Goal: Navigation & Orientation: Find specific page/section

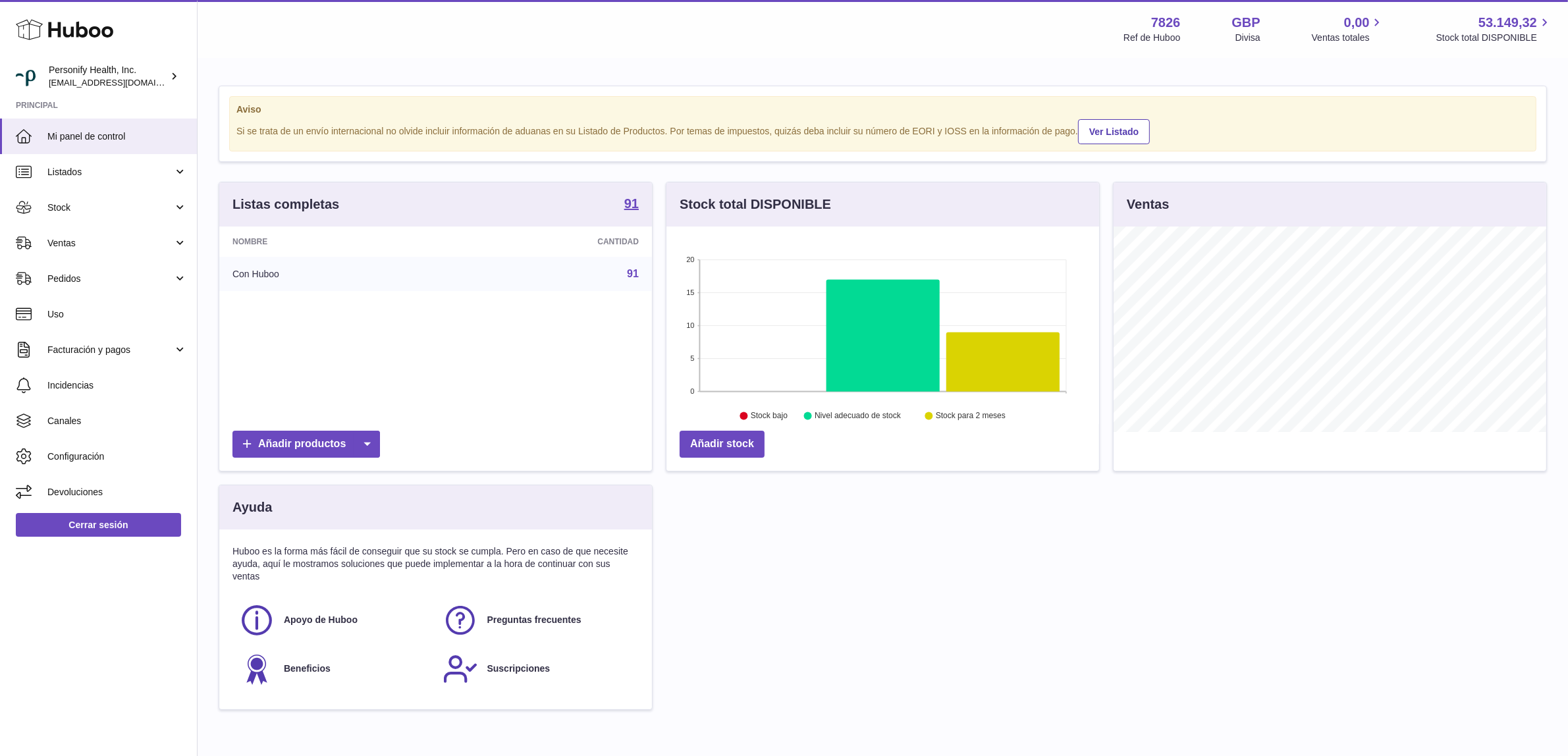
scroll to position [205, 433]
click at [626, 201] on strong "91" at bounding box center [631, 204] width 15 height 13
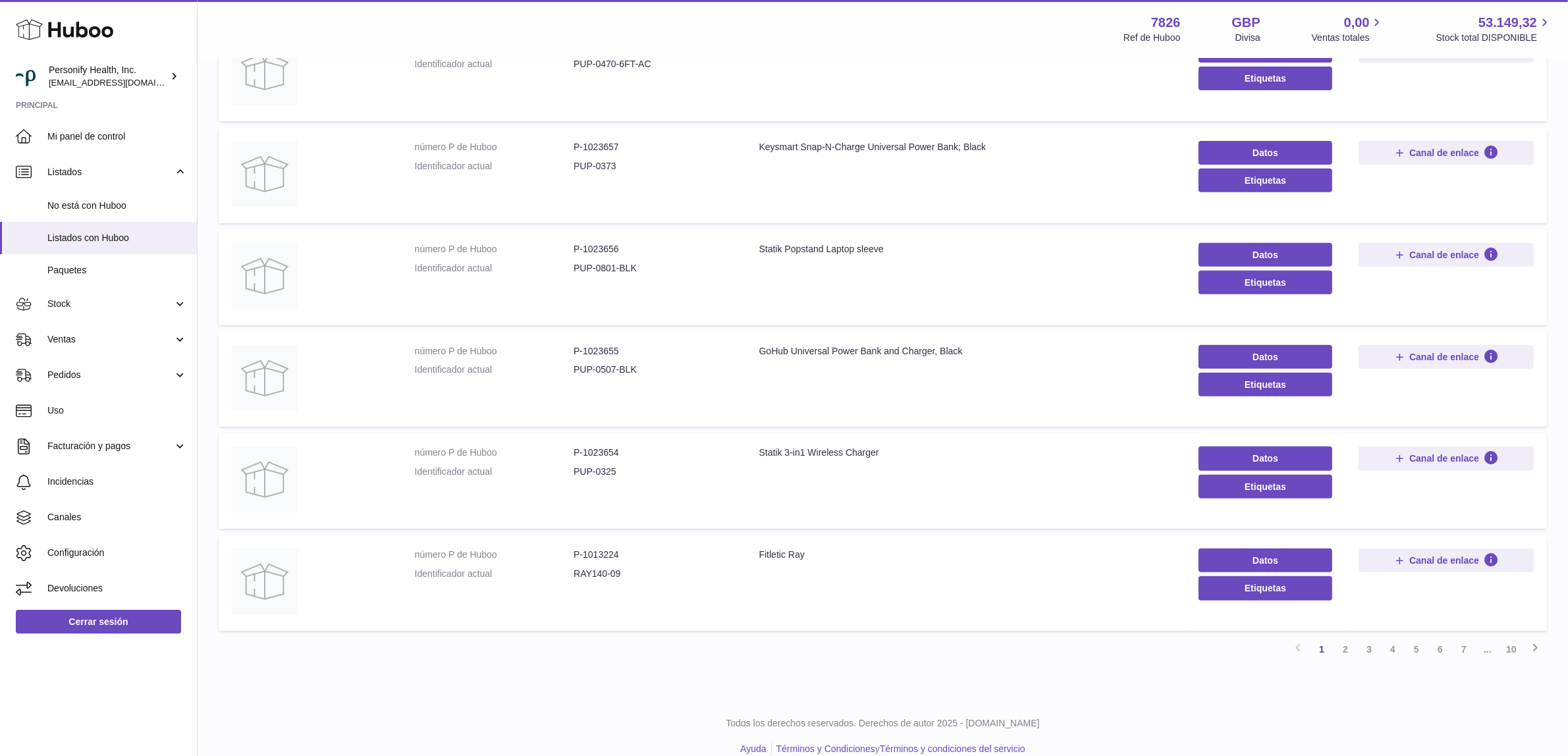
scroll to position [637, 0]
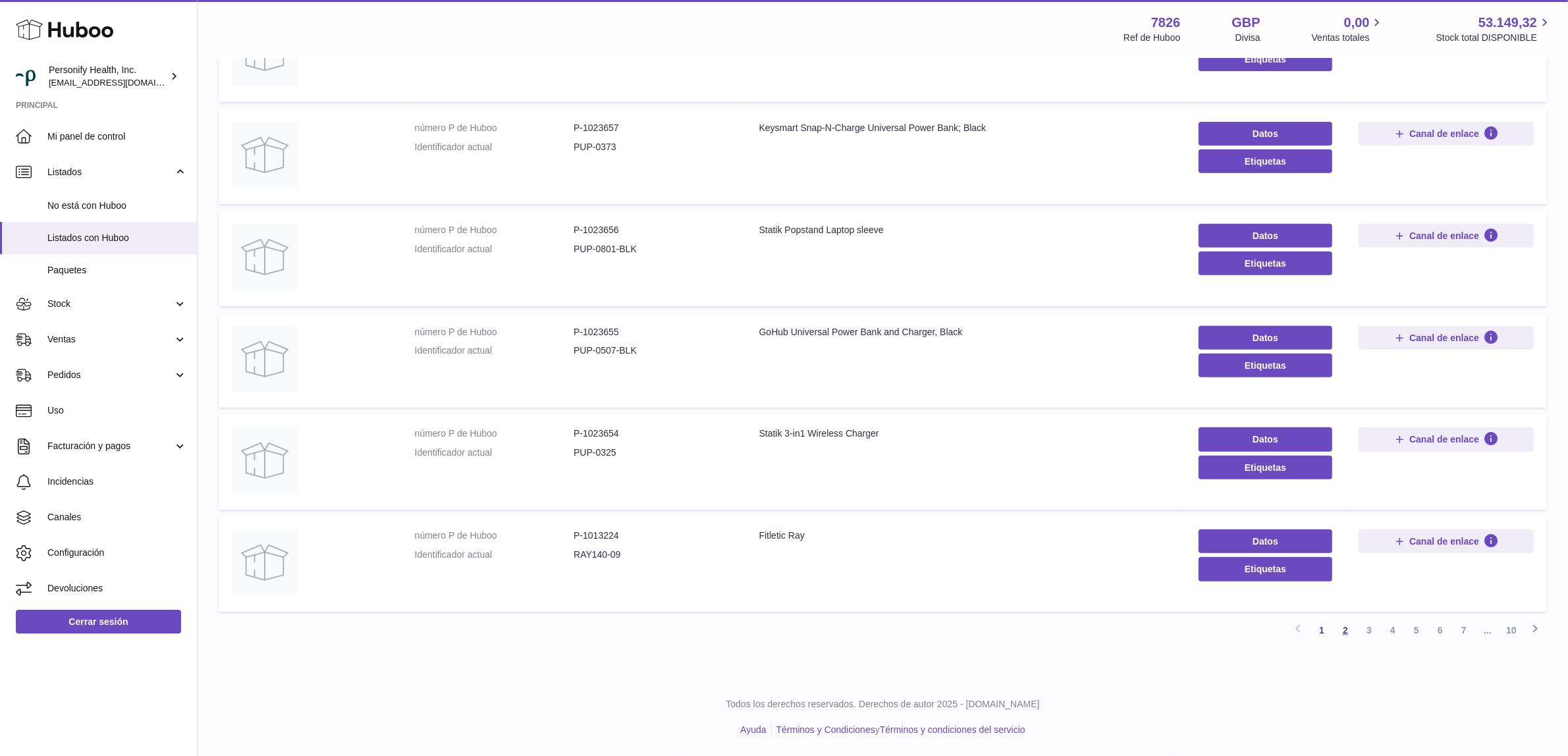
click at [1338, 632] on link "2" at bounding box center [1346, 631] width 24 height 24
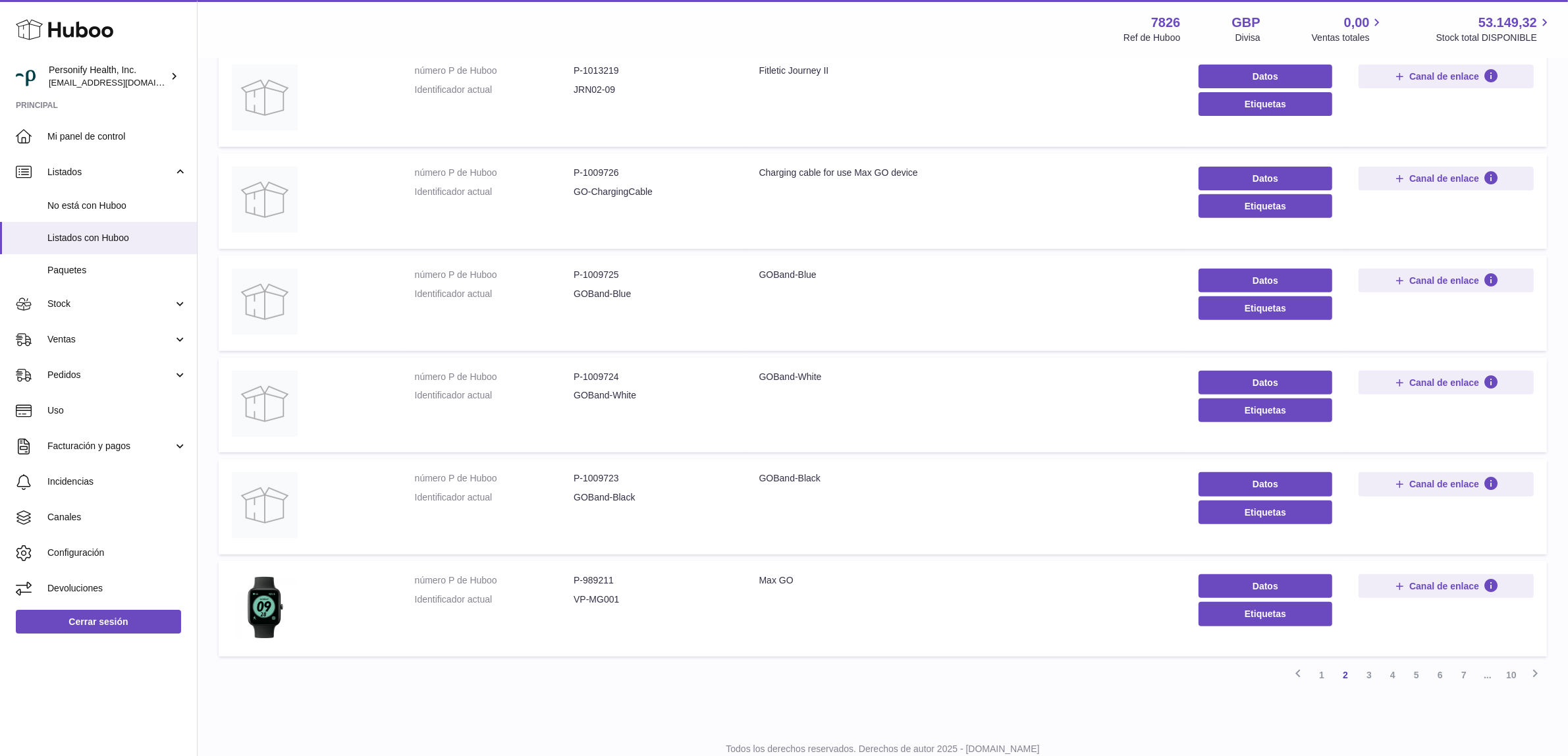
scroll to position [635, 0]
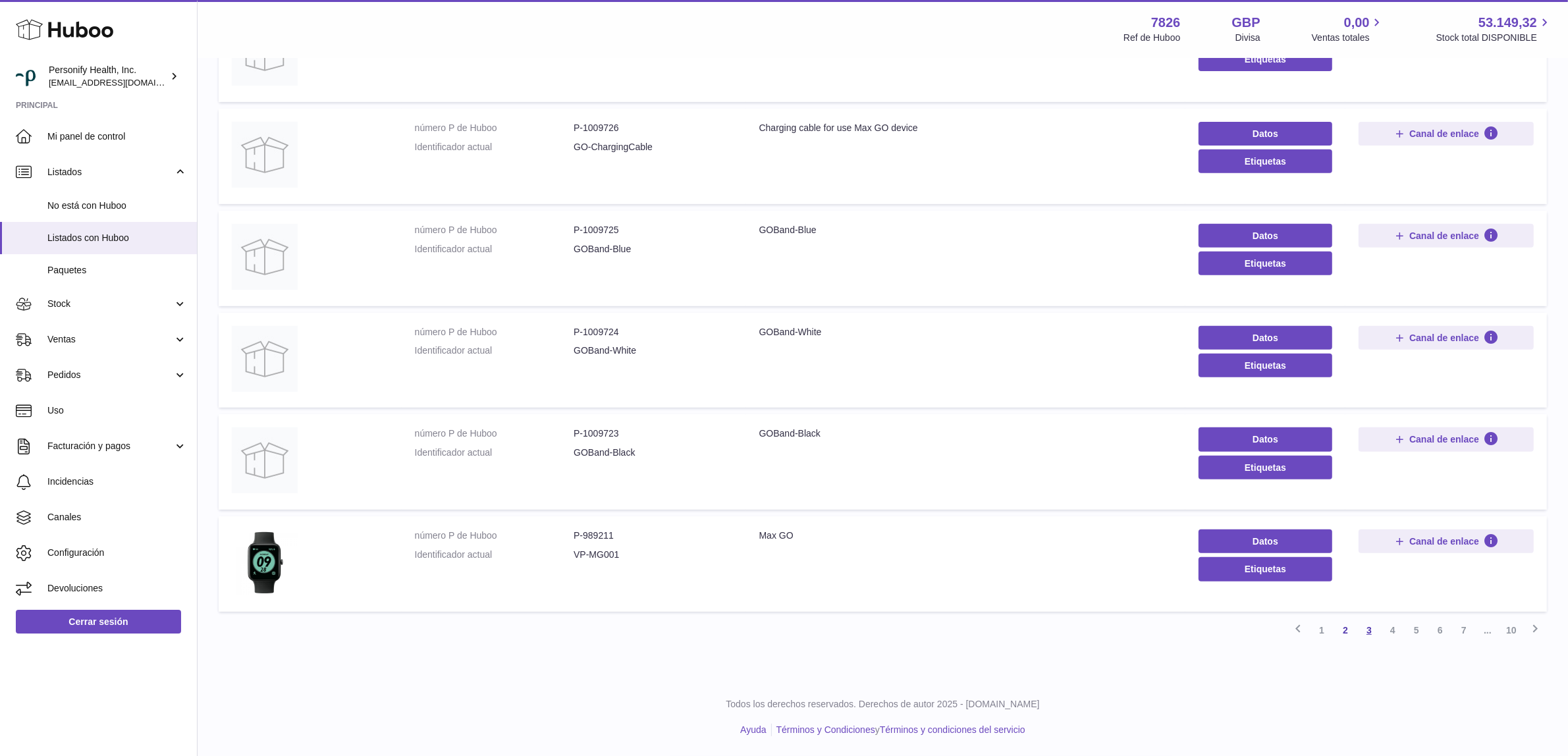
click at [1370, 629] on link "3" at bounding box center [1370, 631] width 24 height 24
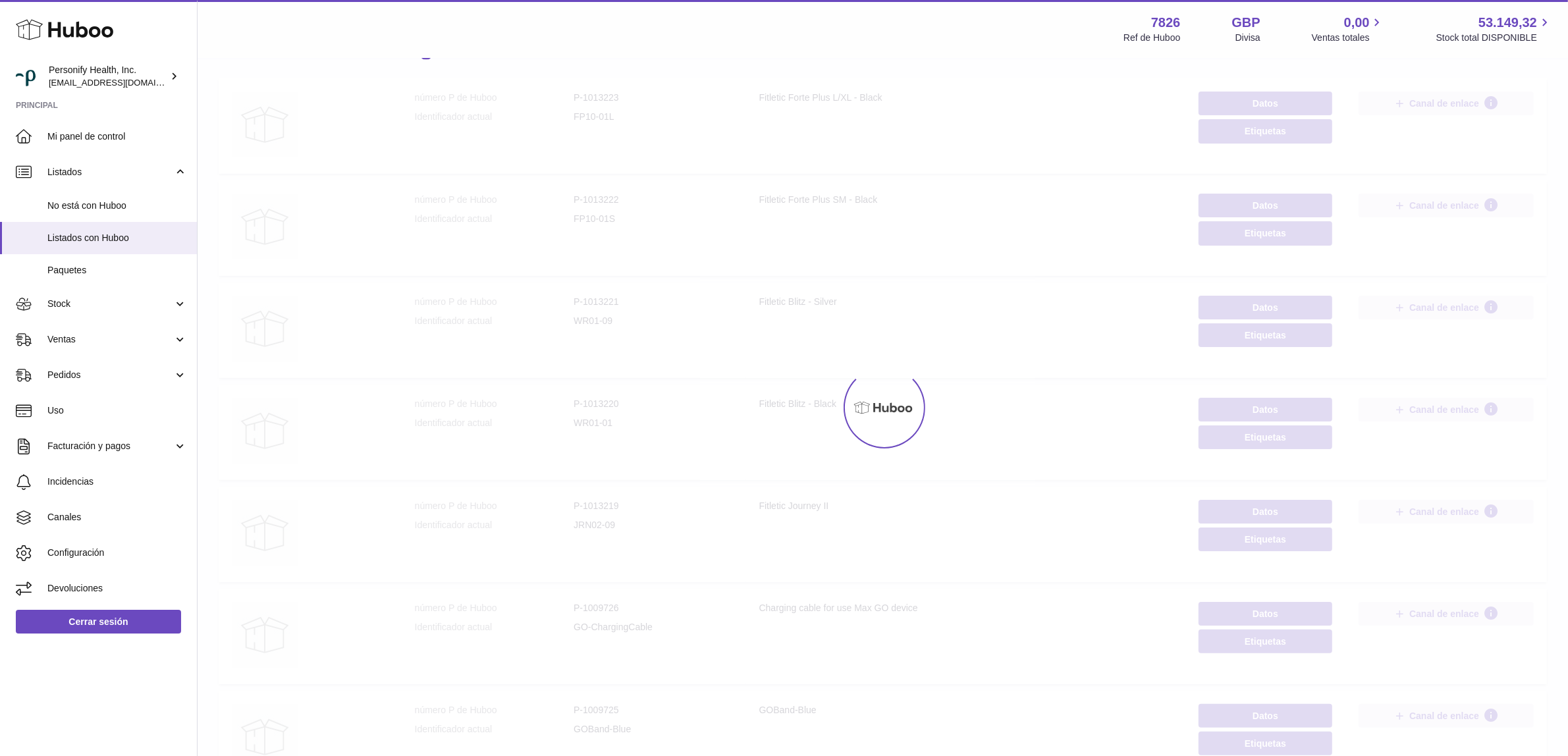
scroll to position [59, 0]
